Goal: Navigation & Orientation: Go to known website

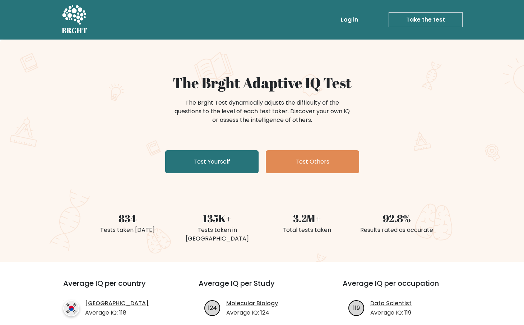
click at [349, 25] on link "Log in" at bounding box center [349, 20] width 23 height 14
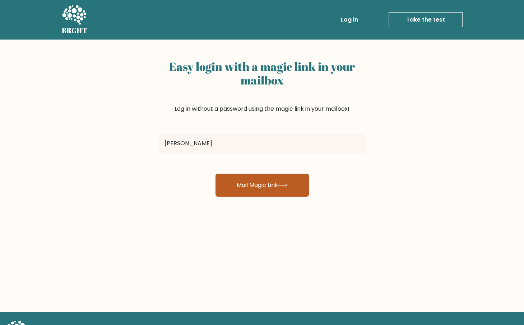
type input "[EMAIL_ADDRESS][DOMAIN_NAME]"
click at [232, 181] on button "Mail Magic Link" at bounding box center [261, 184] width 93 height 23
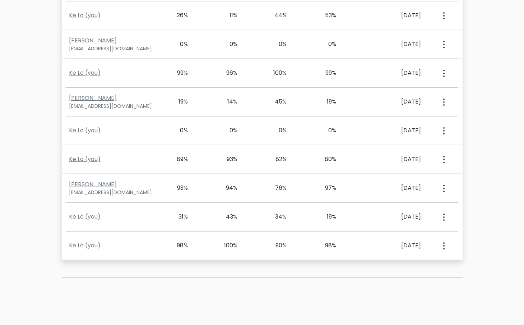
scroll to position [345, 0]
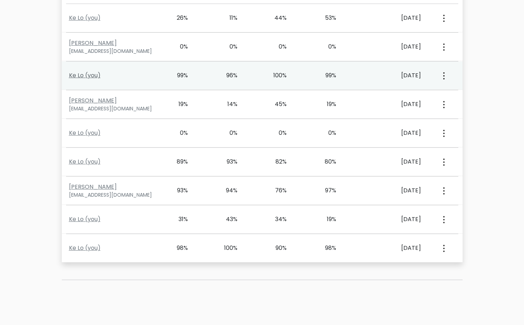
click at [80, 74] on link "Ke Lo (you)" at bounding box center [85, 75] width 32 height 8
